Goal: Transaction & Acquisition: Purchase product/service

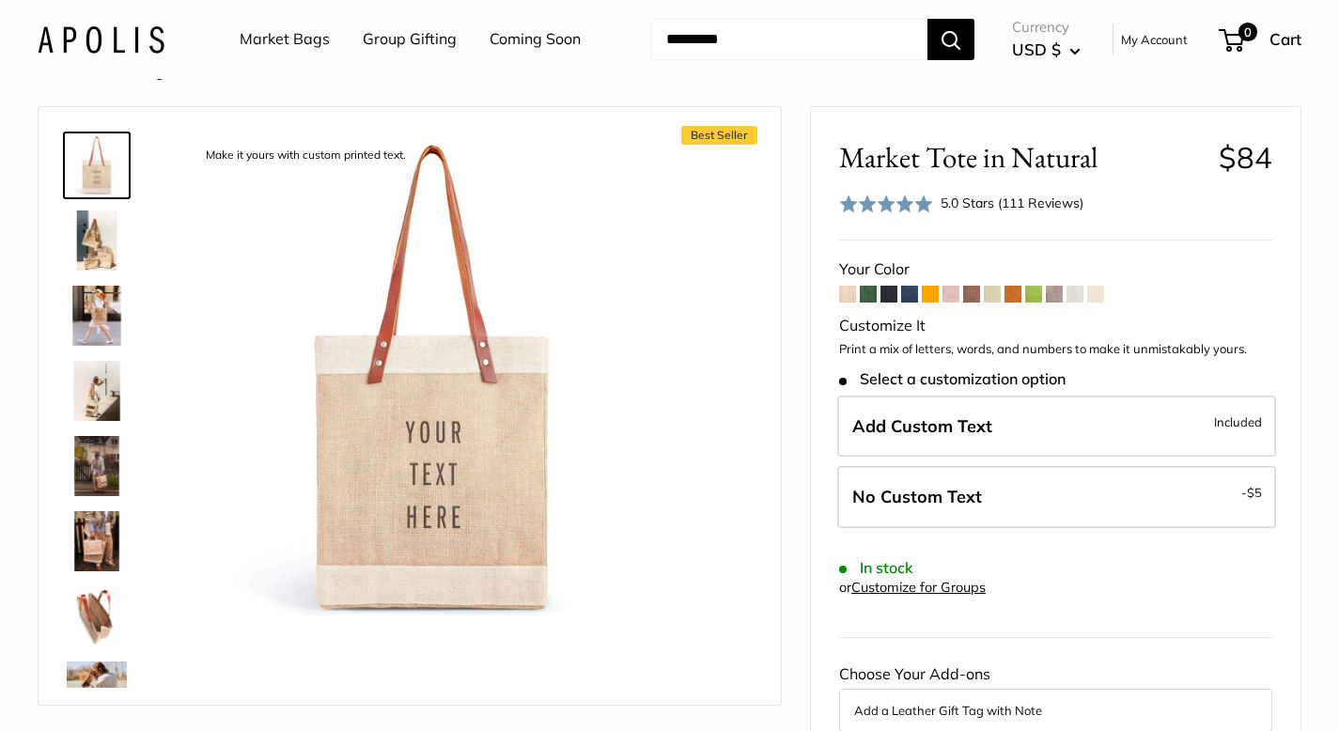
scroll to position [51, 0]
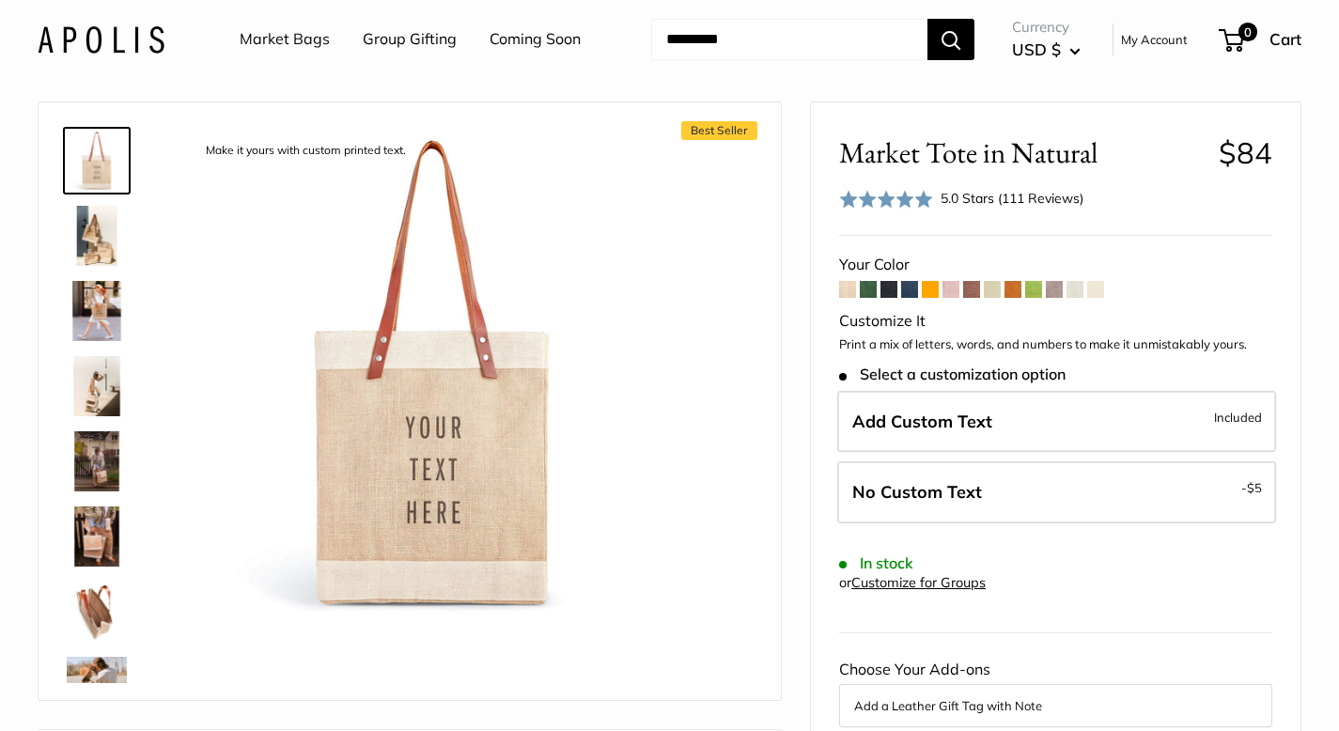
click at [83, 249] on img at bounding box center [97, 236] width 60 height 60
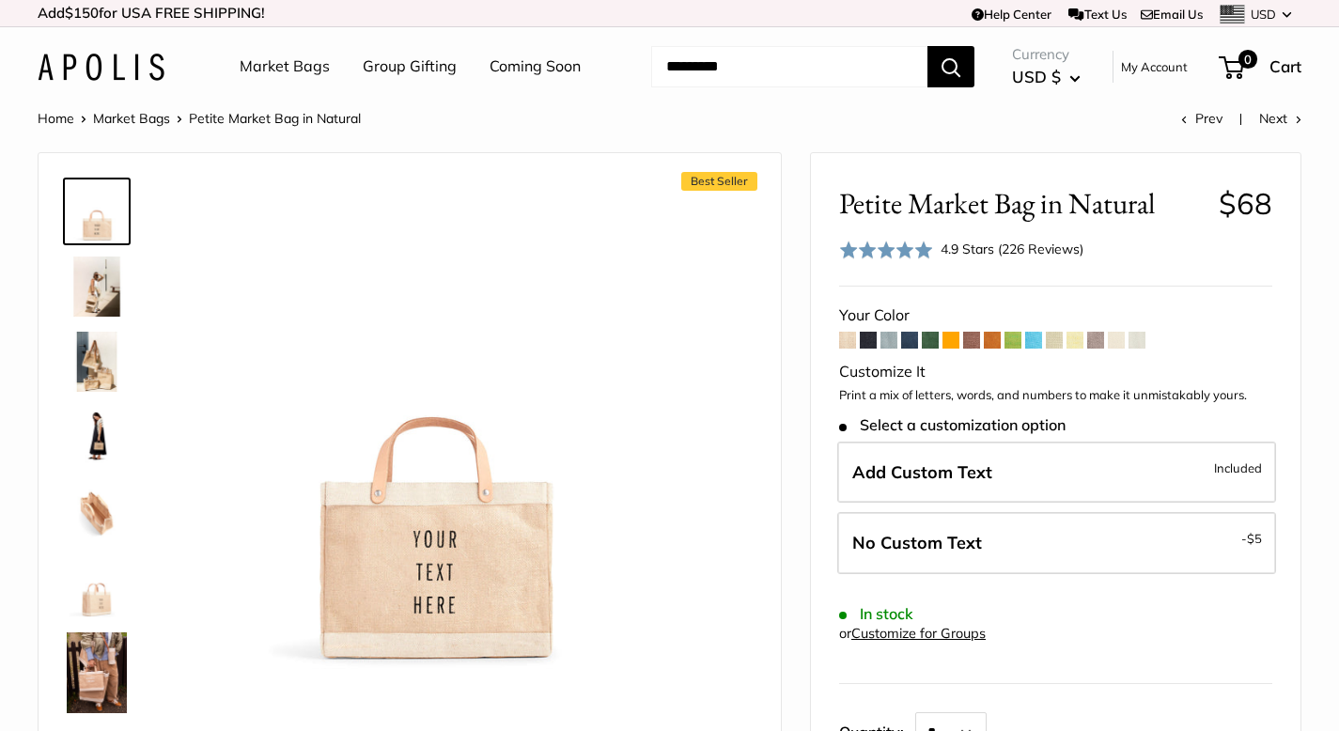
click at [96, 295] on img at bounding box center [97, 287] width 60 height 60
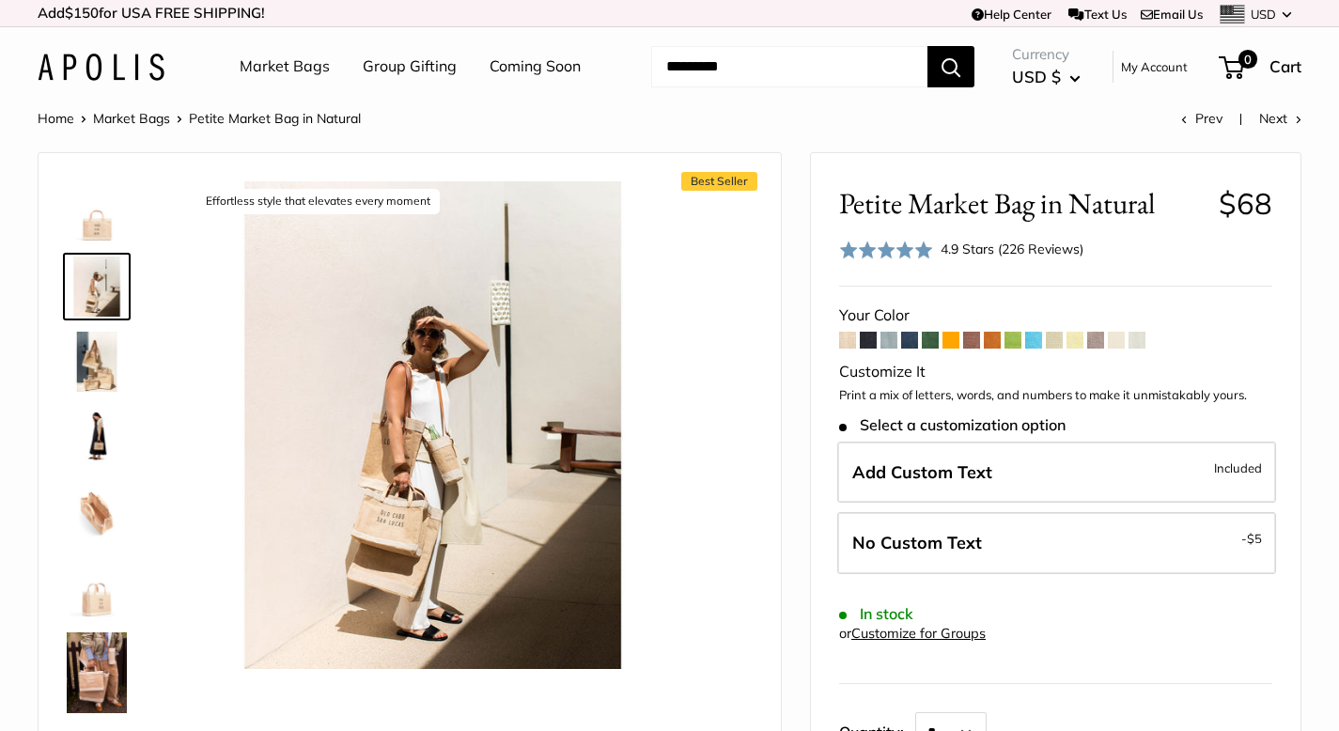
click at [955, 634] on link "Customize for Groups" at bounding box center [919, 633] width 134 height 17
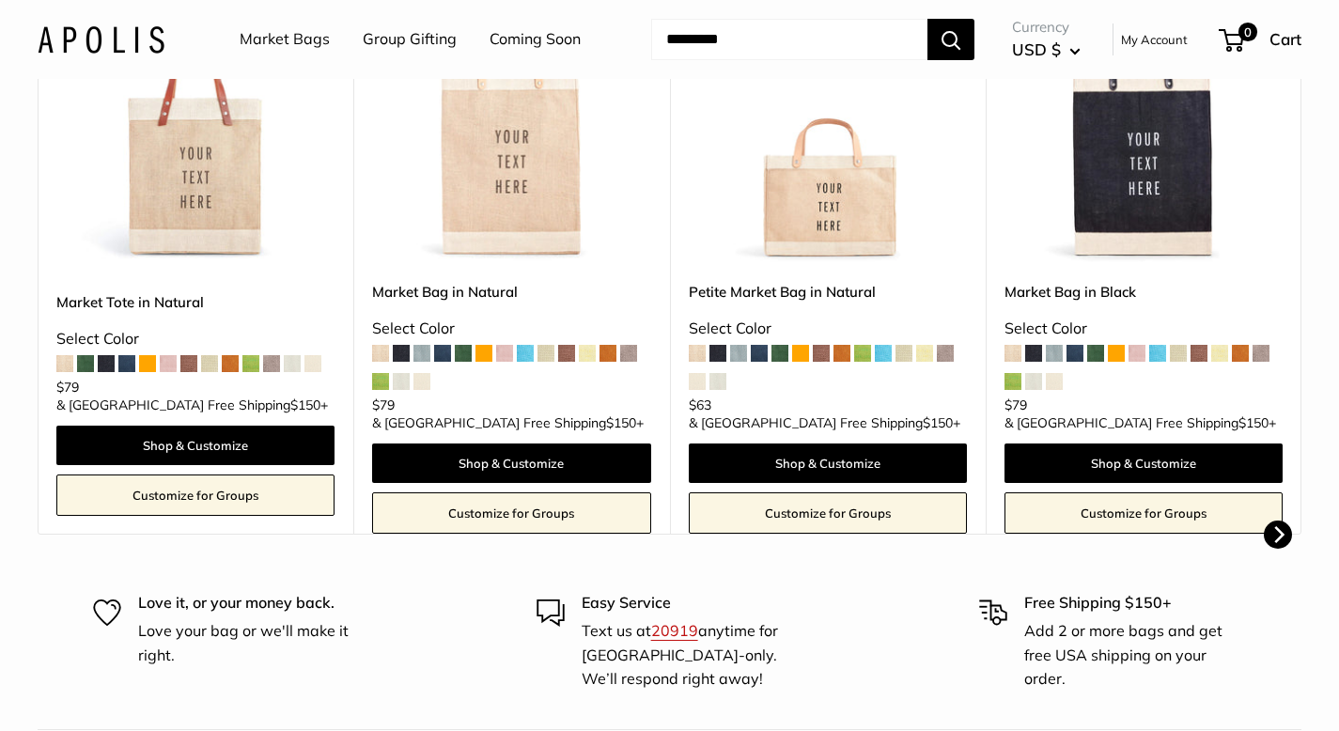
scroll to position [1067, 0]
